Goal: Communication & Community: Connect with others

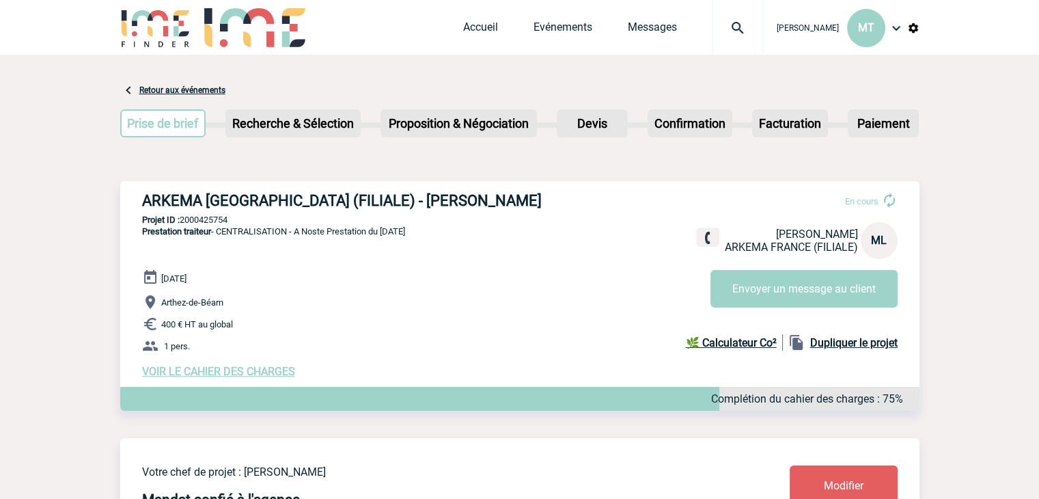
drag, startPoint x: 103, startPoint y: 176, endPoint x: 79, endPoint y: 175, distance: 23.9
click at [648, 31] on link "Messages" at bounding box center [652, 30] width 49 height 19
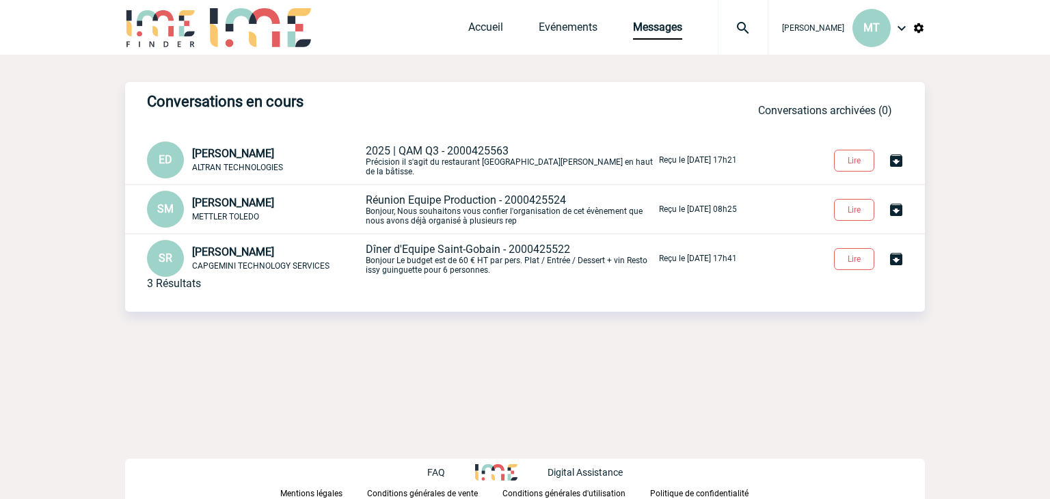
click at [443, 363] on div "Conversations en cours Conversations en cours Conversations archivées Conversat…" at bounding box center [525, 224] width 800 height 339
